Goal: Task Accomplishment & Management: Manage account settings

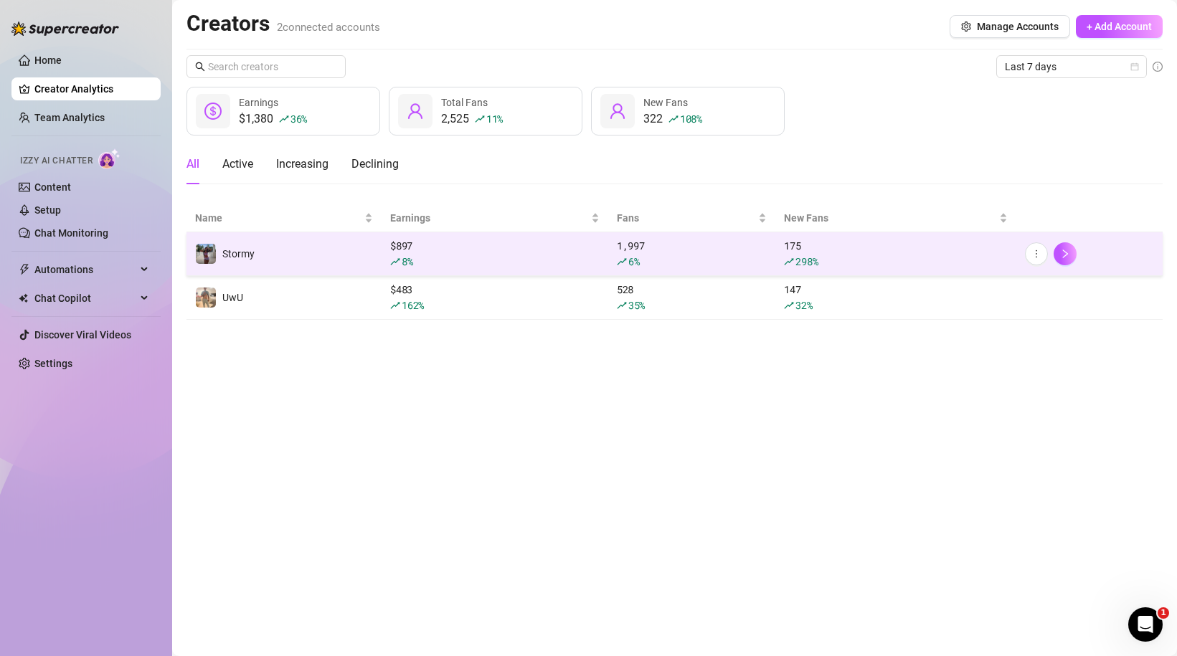
click at [448, 242] on div "$ 897 8 %" at bounding box center [494, 254] width 209 height 32
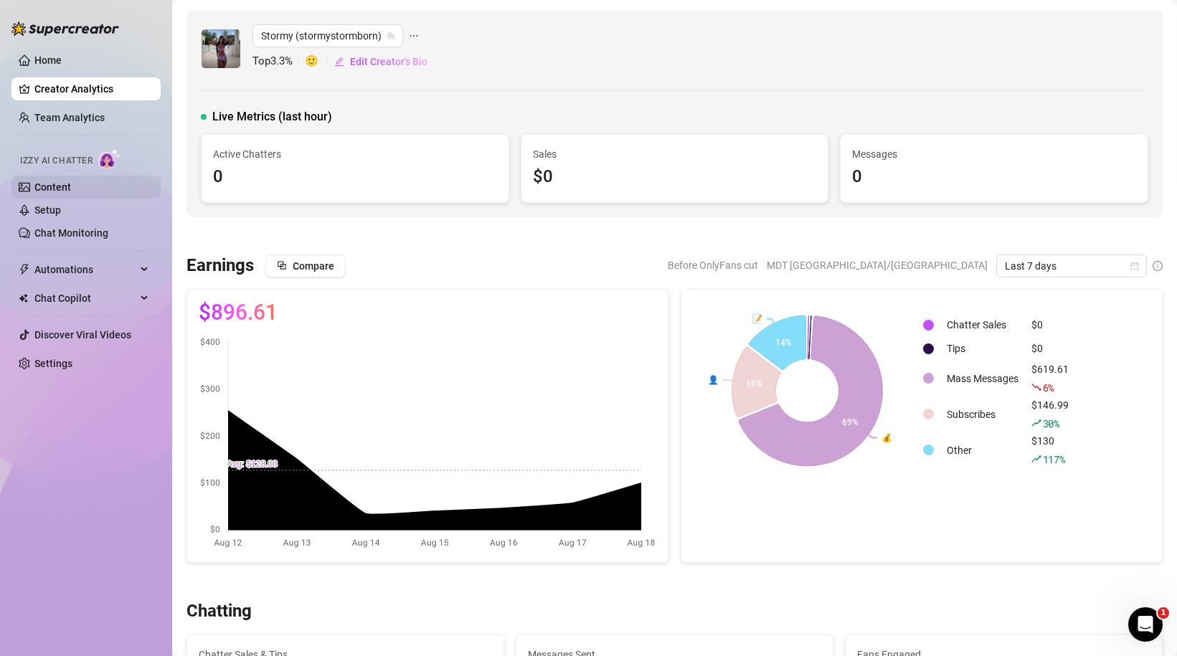
click at [69, 191] on link "Content" at bounding box center [52, 186] width 37 height 11
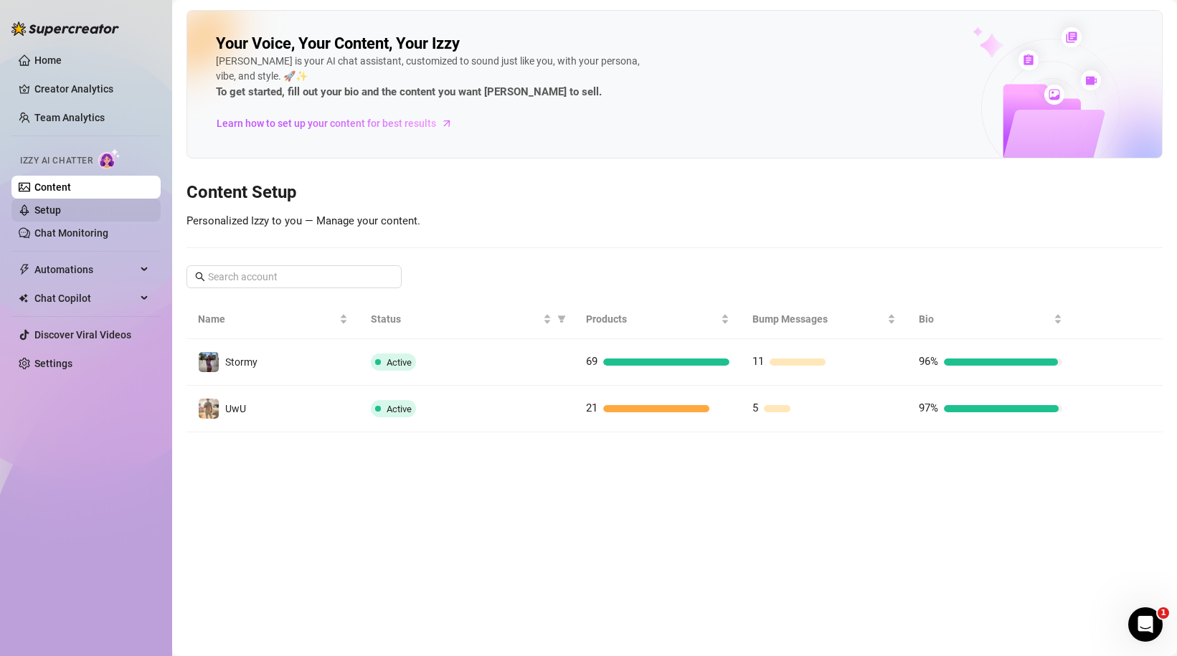
click at [61, 216] on link "Setup" at bounding box center [47, 209] width 27 height 11
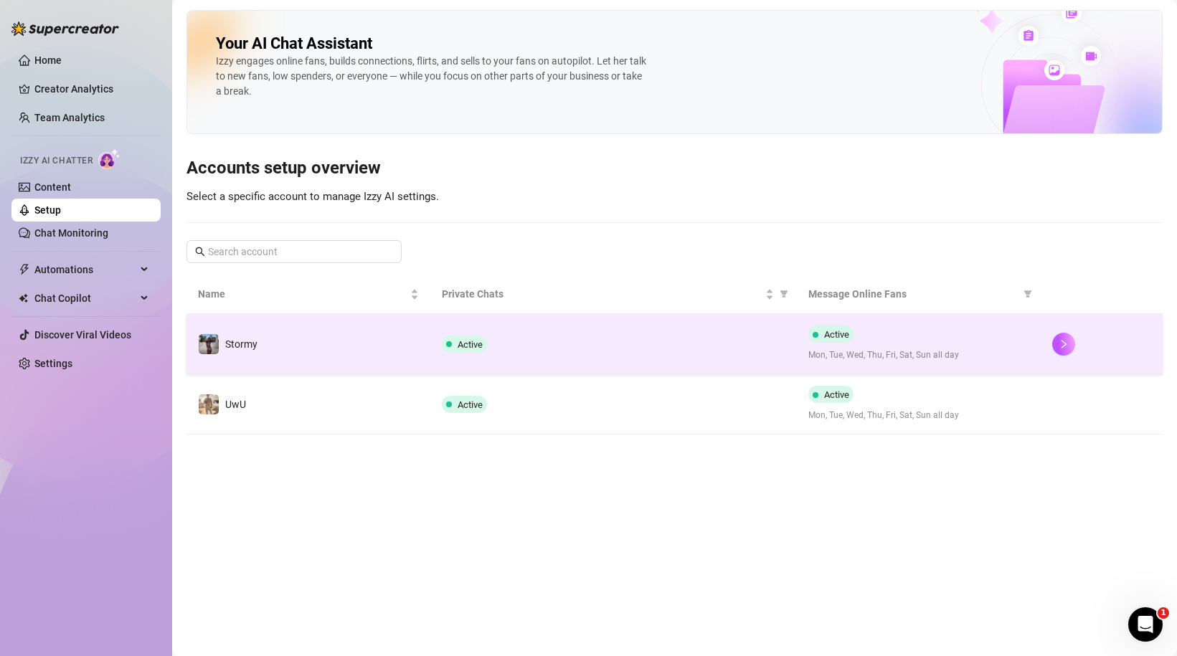
click at [737, 344] on div "Active" at bounding box center [613, 344] width 343 height 17
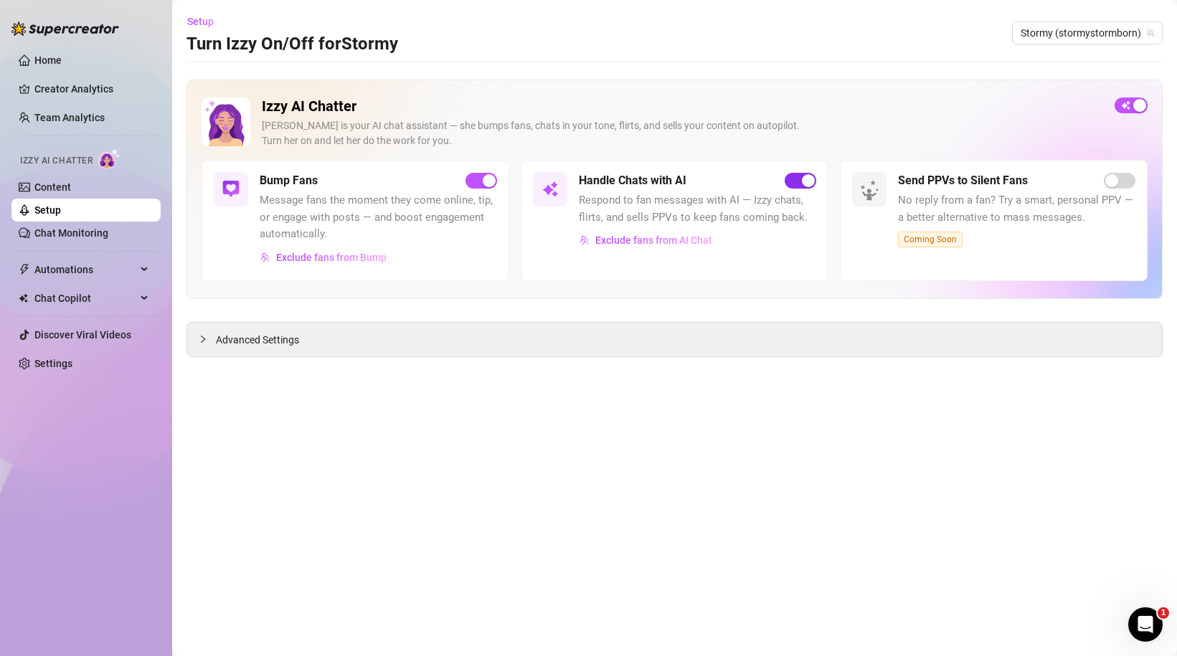
click at [801, 180] on button "button" at bounding box center [801, 181] width 32 height 16
click at [766, 66] on main "Setup Turn Izzy On/Off for Stormy Stormy (stormystormborn) Izzy AI Chatter [PER…" at bounding box center [674, 328] width 1005 height 656
click at [478, 183] on span "button" at bounding box center [482, 181] width 32 height 16
click at [92, 291] on span "Chat Copilot" at bounding box center [85, 298] width 102 height 23
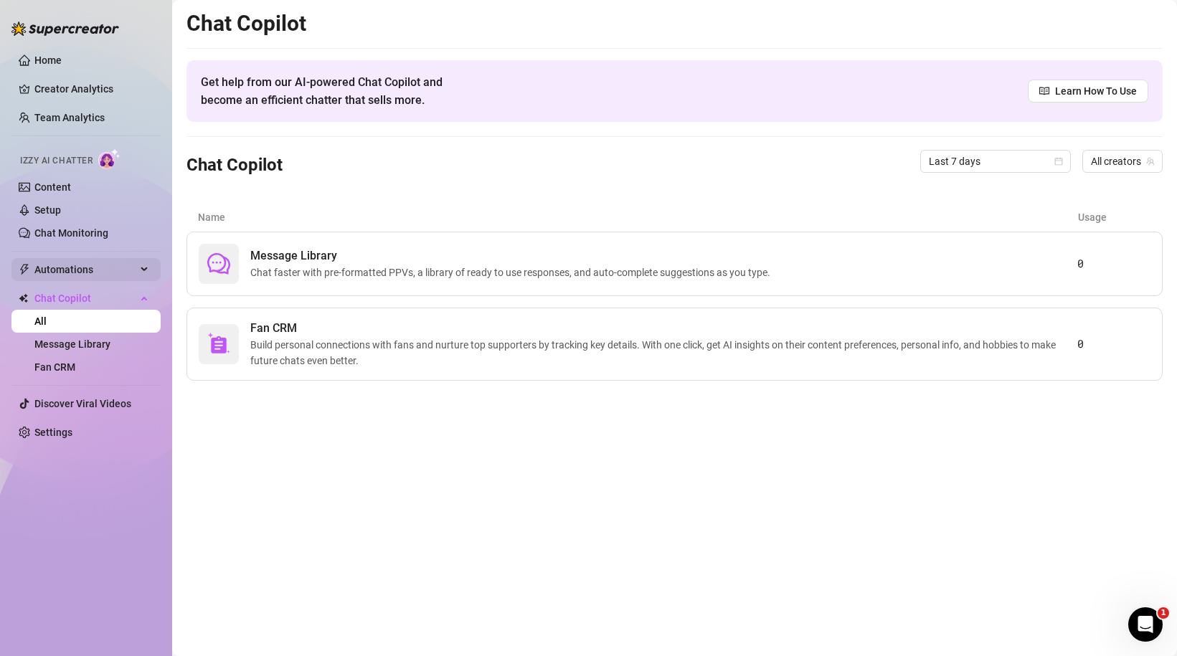
click at [82, 270] on span "Automations" at bounding box center [85, 269] width 102 height 23
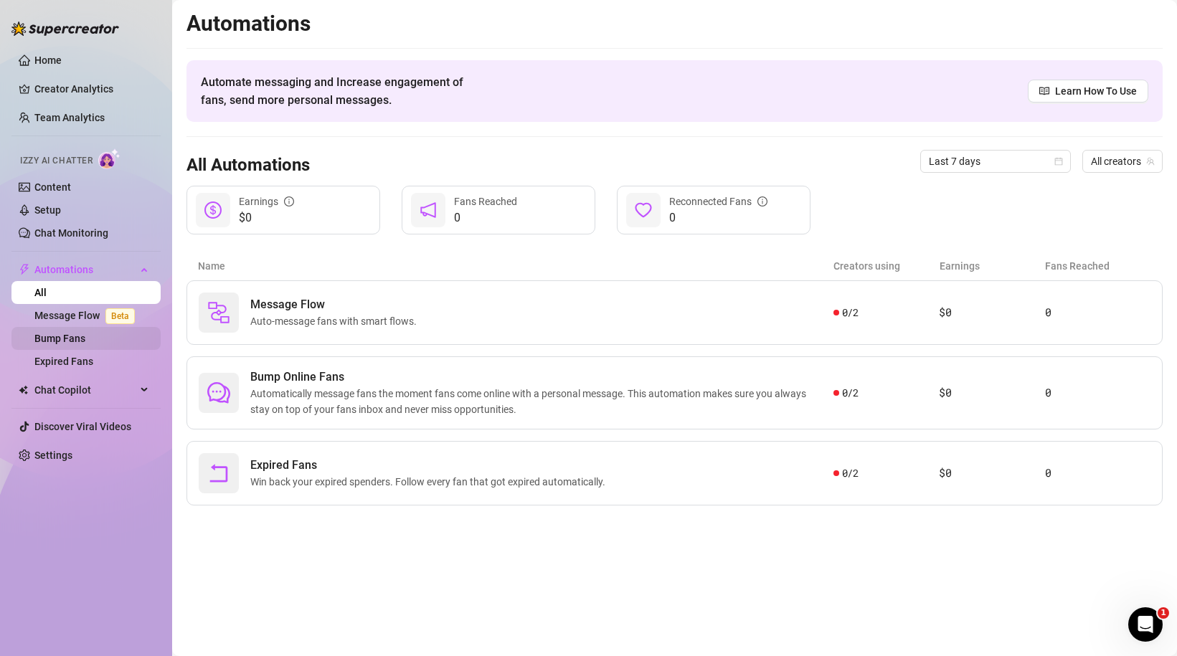
click at [64, 337] on link "Bump Fans" at bounding box center [59, 338] width 51 height 11
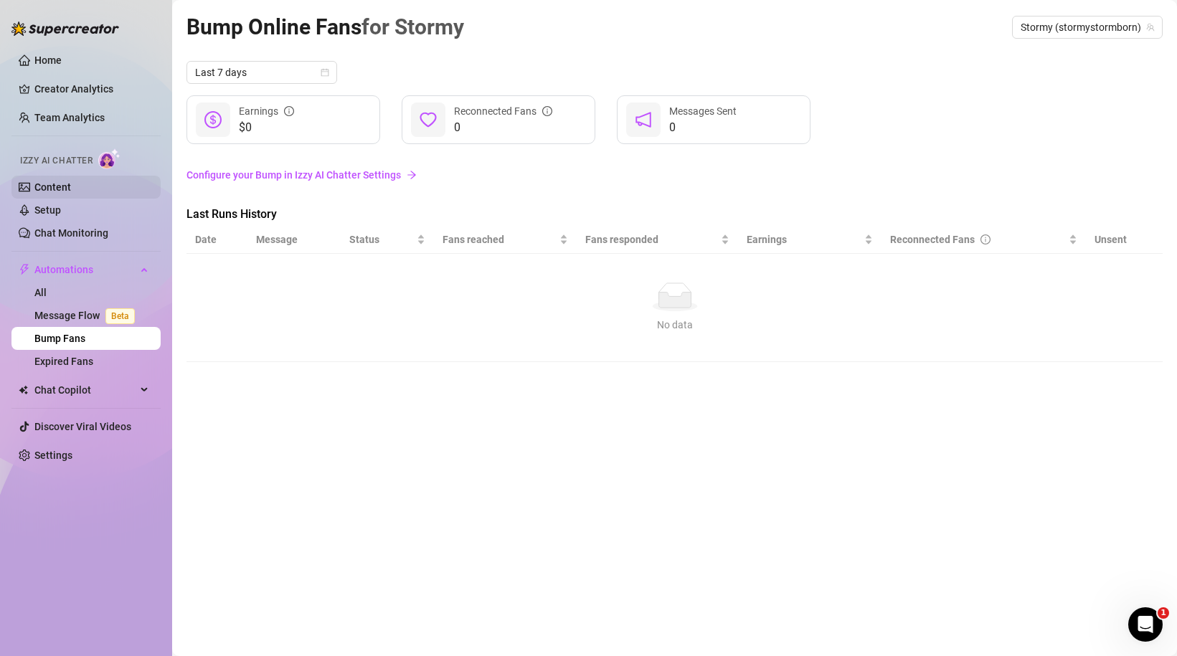
click at [55, 185] on link "Content" at bounding box center [52, 186] width 37 height 11
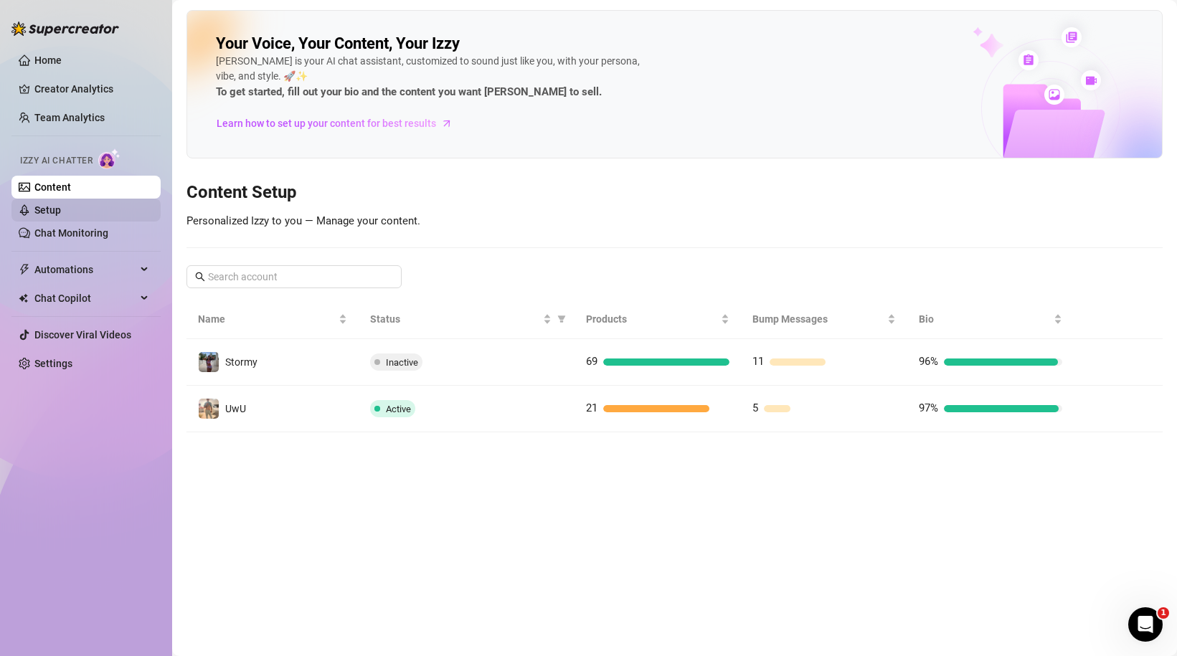
click at [34, 205] on link "Setup" at bounding box center [47, 209] width 27 height 11
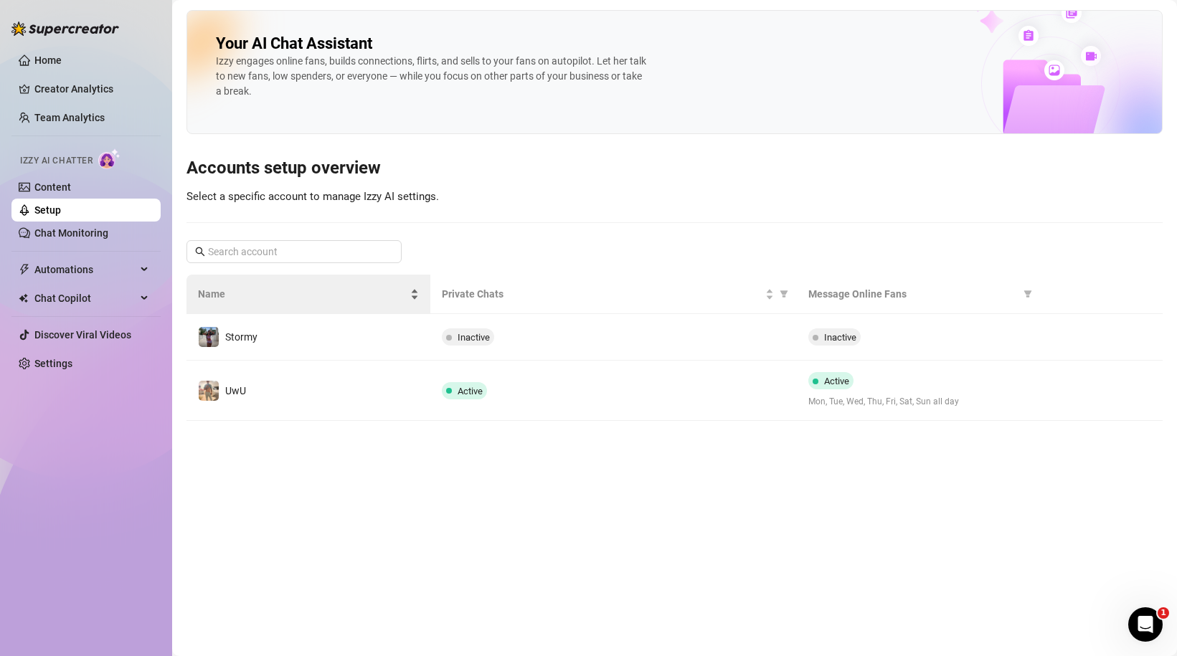
click at [316, 302] on div "Name" at bounding box center [308, 294] width 221 height 16
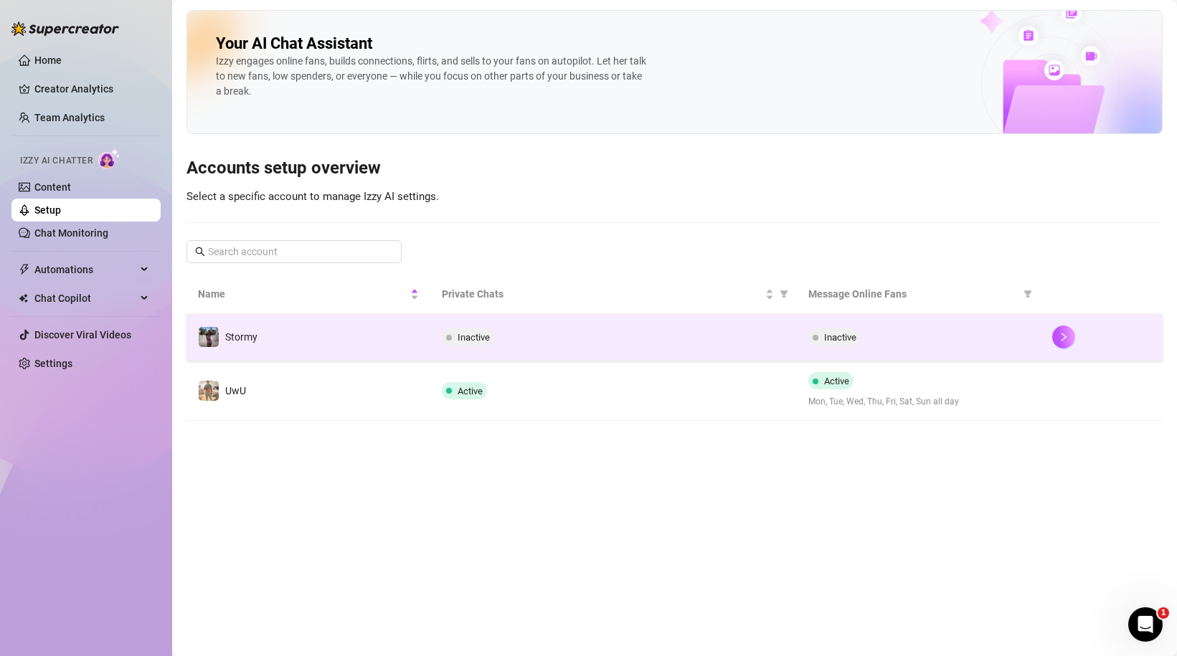
click at [320, 327] on td "Stormy" at bounding box center [309, 337] width 244 height 47
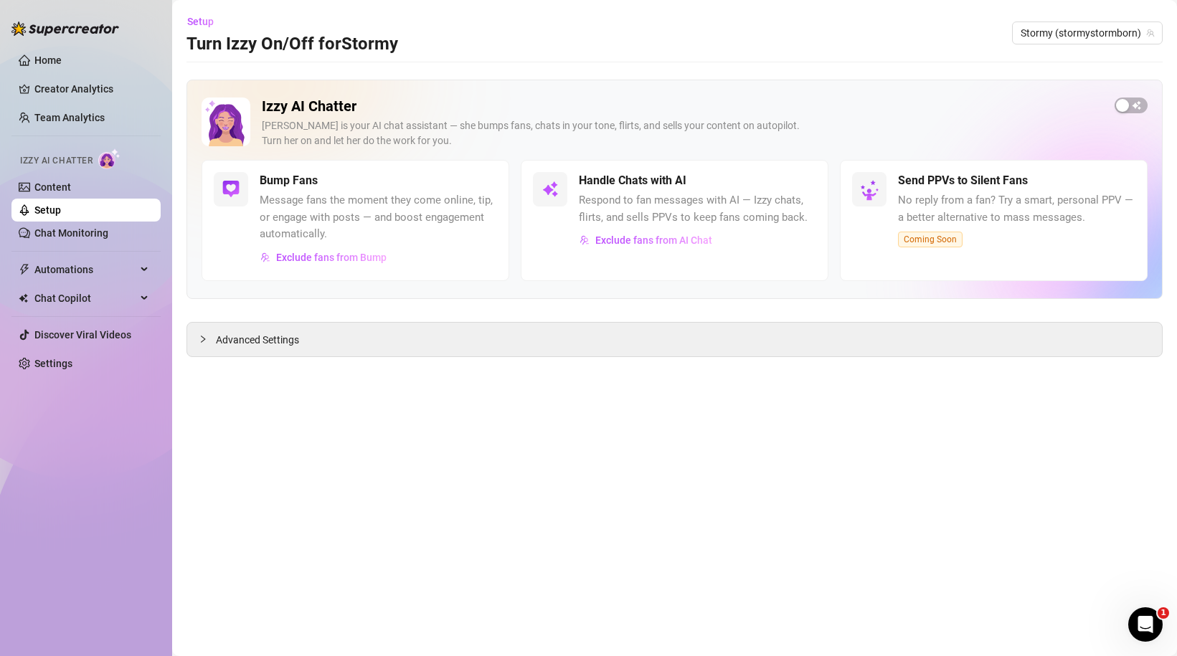
click at [313, 211] on span "Message fans the moment they come online, tip, or engage with posts — and boost…" at bounding box center [378, 217] width 237 height 51
click at [341, 351] on div "Advanced Settings" at bounding box center [674, 340] width 975 height 34
click at [82, 268] on span "Automations" at bounding box center [85, 269] width 102 height 23
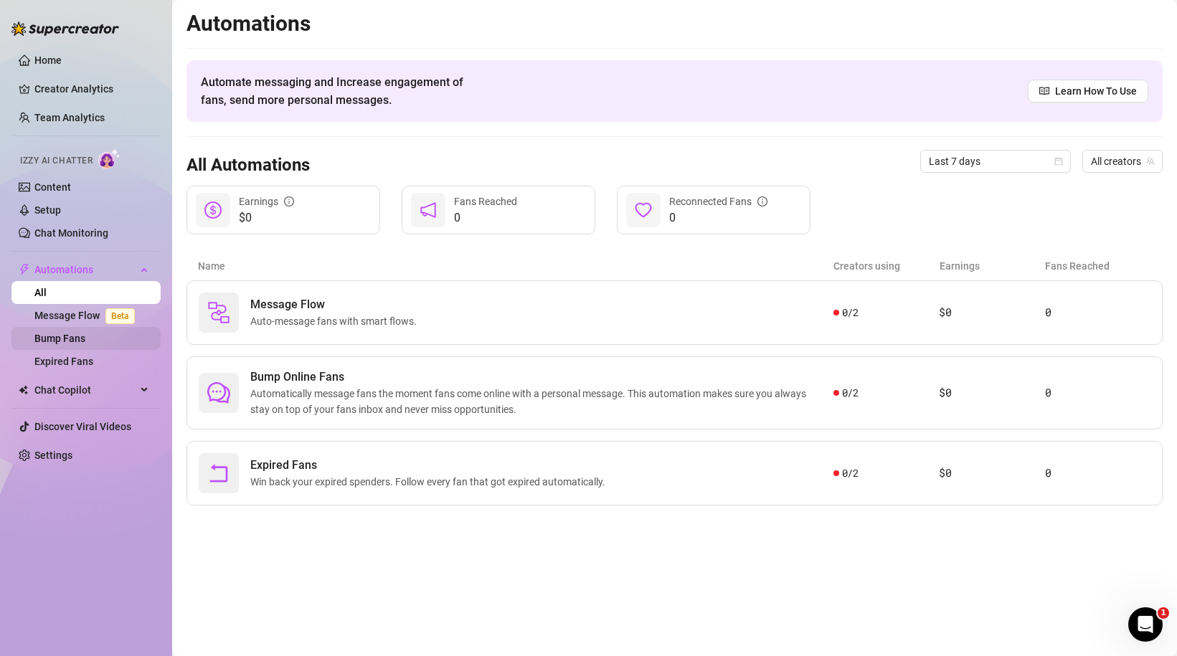
click at [61, 342] on link "Bump Fans" at bounding box center [59, 338] width 51 height 11
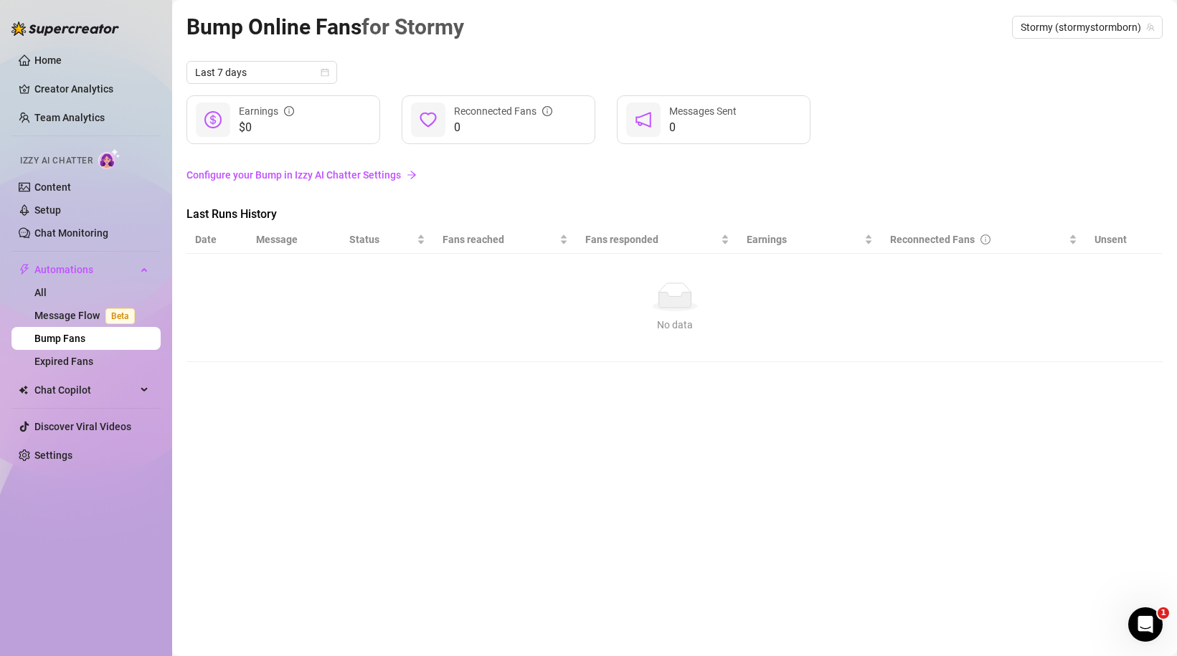
click at [282, 179] on link "Configure your Bump in Izzy AI Chatter Settings" at bounding box center [675, 175] width 976 height 16
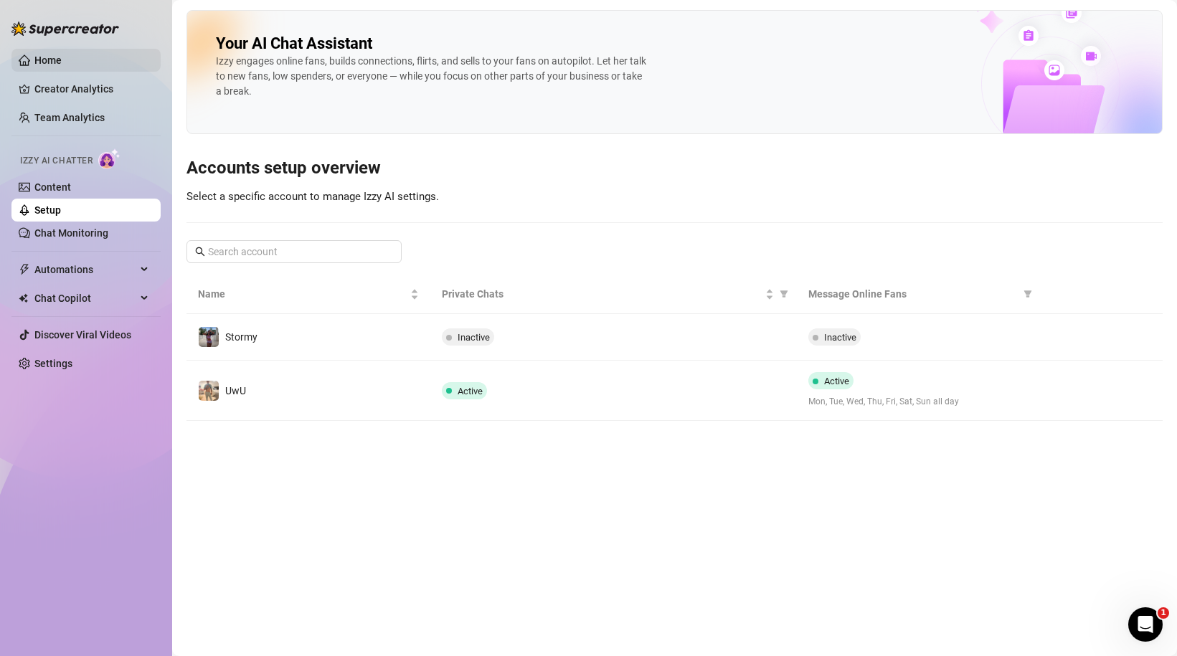
click at [62, 65] on link "Home" at bounding box center [47, 60] width 27 height 11
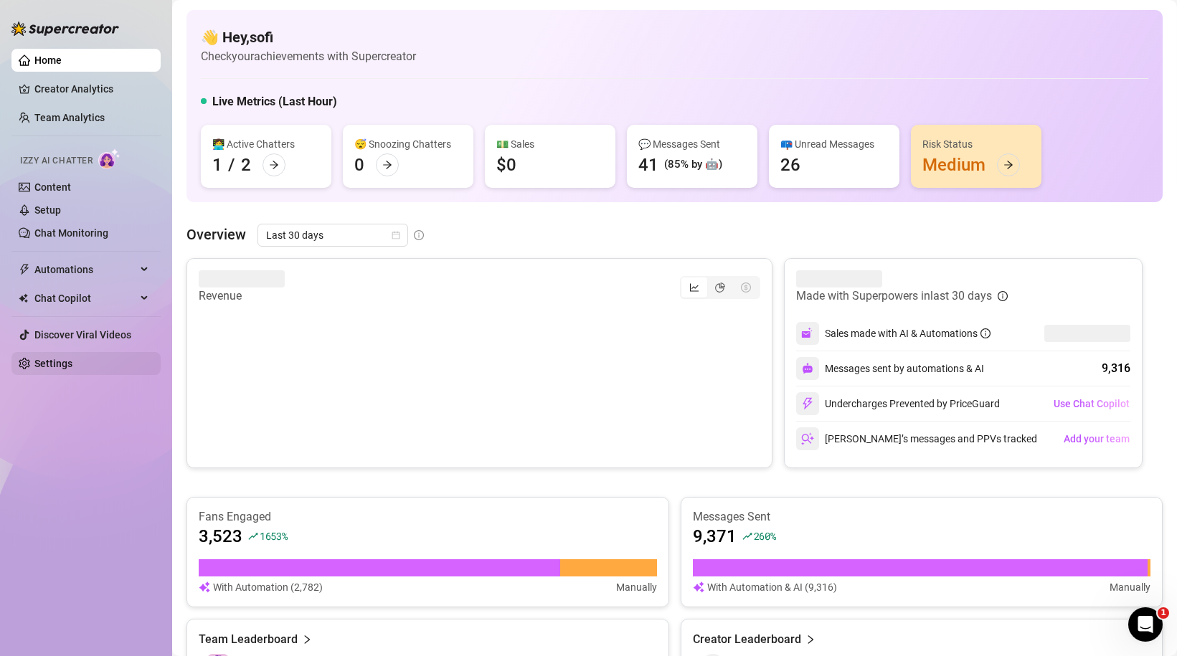
click at [46, 360] on link "Settings" at bounding box center [53, 363] width 38 height 11
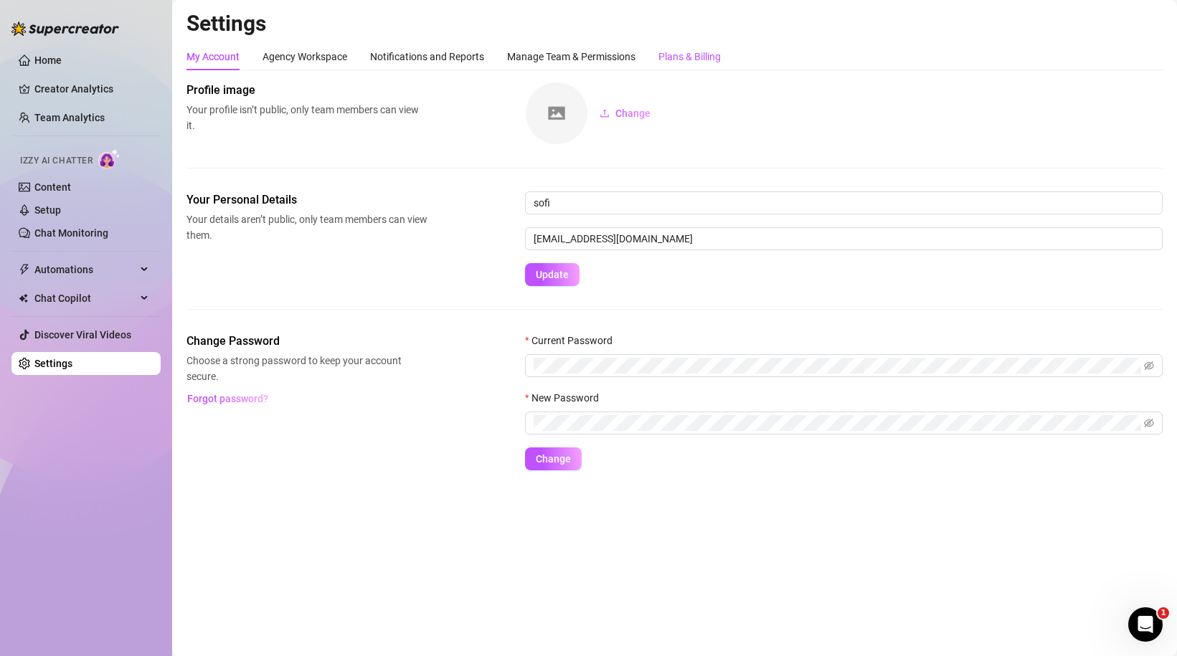
click at [700, 62] on div "Plans & Billing" at bounding box center [690, 57] width 62 height 16
